Goal: Book appointment/travel/reservation

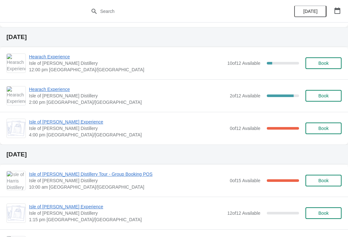
scroll to position [178, 0]
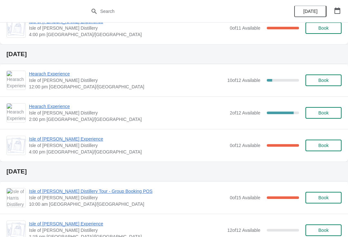
click at [65, 74] on span "Hearach Experience" at bounding box center [126, 74] width 195 height 6
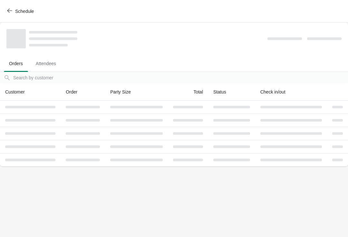
click at [10, 9] on icon "button" at bounding box center [9, 10] width 5 height 5
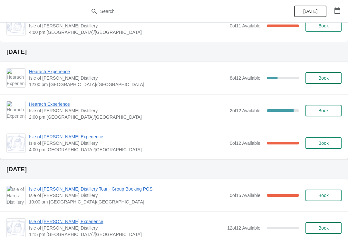
scroll to position [174, 0]
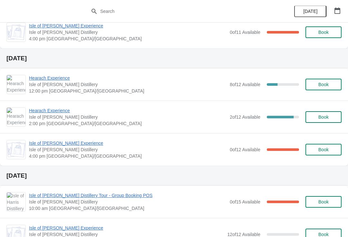
click at [326, 86] on span "Book" at bounding box center [324, 84] width 10 height 5
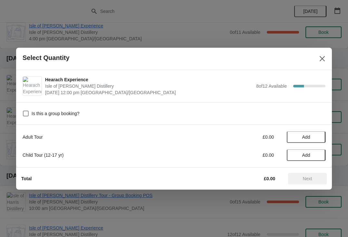
click at [313, 138] on span "Add" at bounding box center [306, 137] width 27 height 5
click at [310, 181] on span "Next" at bounding box center [307, 178] width 9 height 5
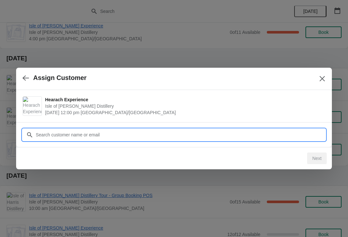
click at [153, 135] on input "Customer" at bounding box center [180, 135] width 290 height 12
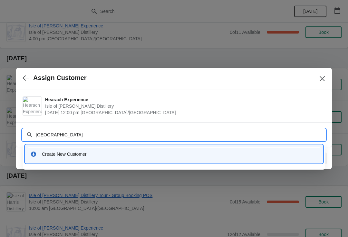
click at [70, 136] on input "[GEOGRAPHIC_DATA]" at bounding box center [180, 135] width 290 height 12
click at [126, 139] on input "[GEOGRAPHIC_DATA]" at bounding box center [180, 135] width 290 height 12
type input "[PERSON_NAME]"
click at [100, 155] on div "Create New Customer" at bounding box center [180, 154] width 276 height 6
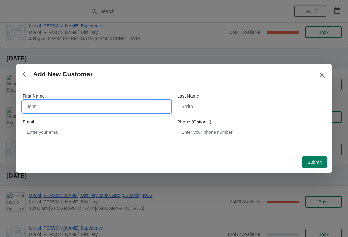
click at [84, 107] on input "First Name" at bounding box center [97, 107] width 148 height 12
type input "Devan"
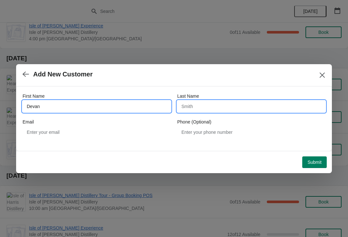
click at [210, 109] on input "Last Name" at bounding box center [251, 107] width 148 height 12
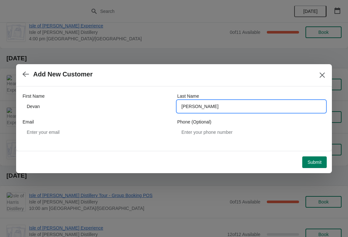
type input "[PERSON_NAME]"
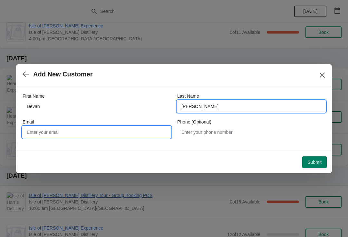
click at [102, 134] on input "Email" at bounding box center [97, 132] width 148 height 12
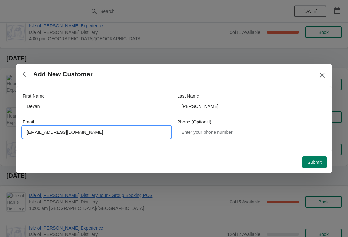
type input "[EMAIL_ADDRESS][DOMAIN_NAME]"
click at [315, 162] on span "Submit" at bounding box center [315, 162] width 14 height 5
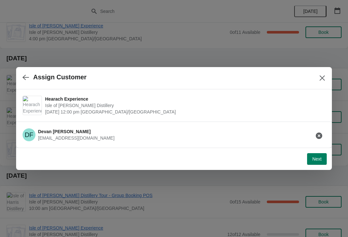
click at [316, 161] on span "Next" at bounding box center [317, 158] width 9 height 5
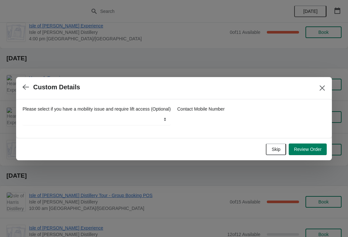
click at [308, 152] on span "Review Order" at bounding box center [308, 149] width 28 height 5
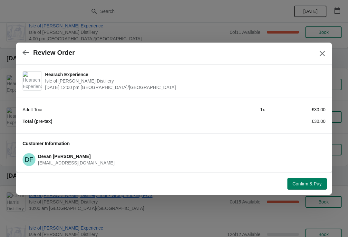
click at [310, 185] on span "Confirm & Pay" at bounding box center [307, 183] width 29 height 5
